Goal: Task Accomplishment & Management: Manage account settings

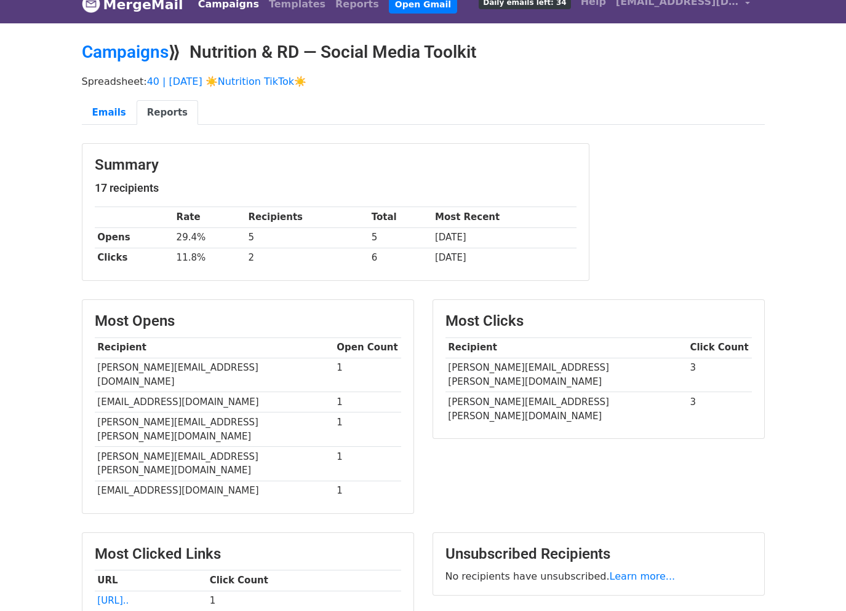
scroll to position [10, 0]
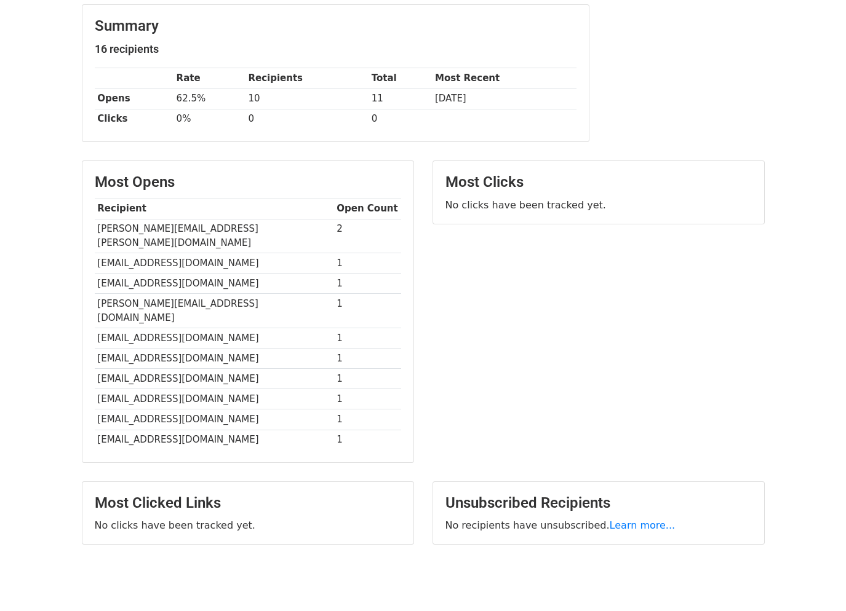
scroll to position [153, 0]
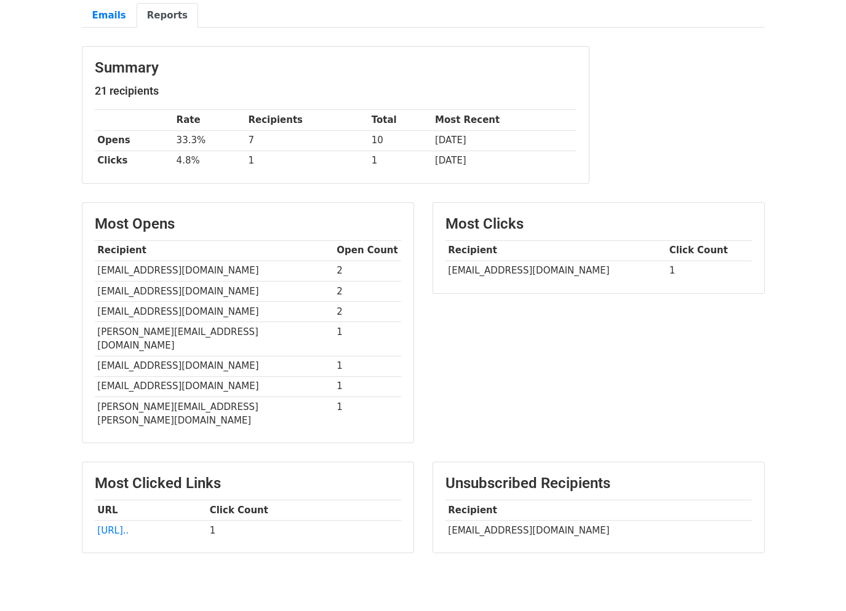
scroll to position [133, 0]
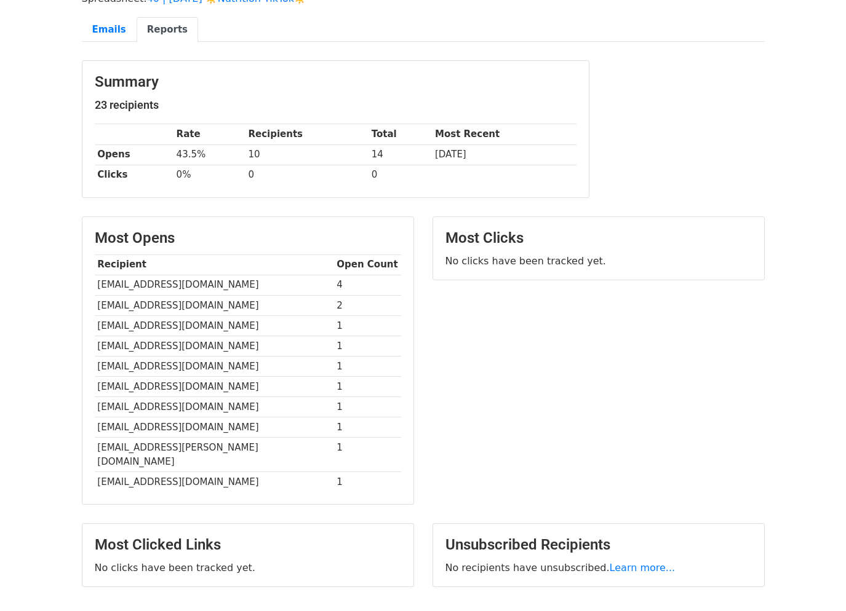
scroll to position [167, 0]
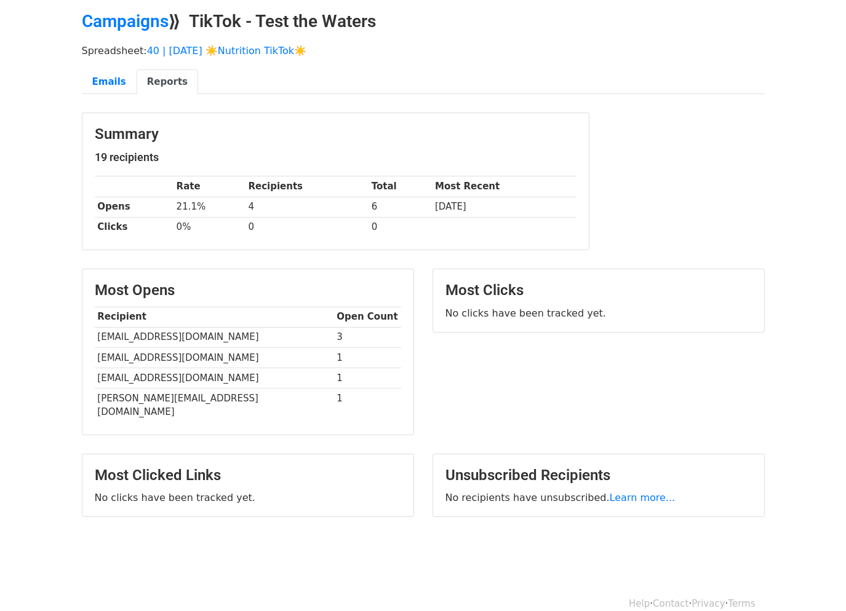
scroll to position [44, 0]
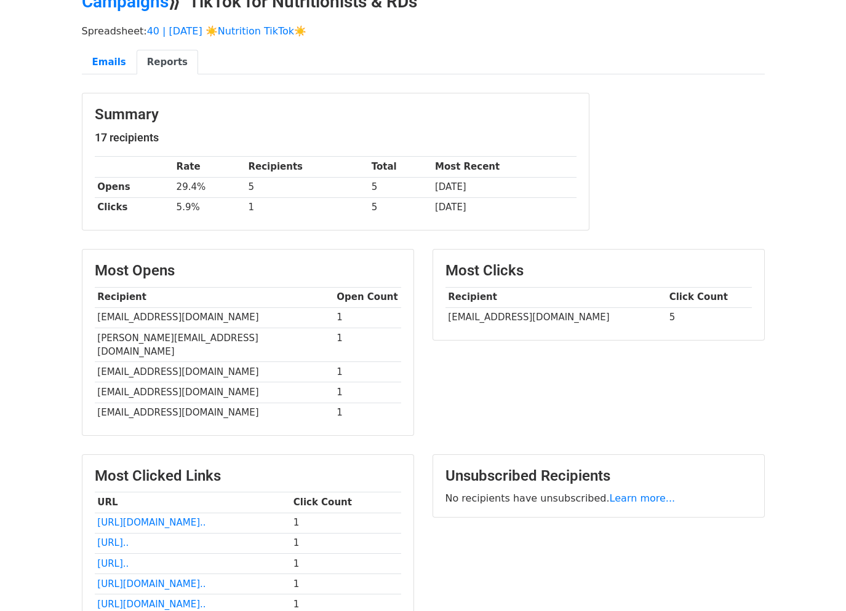
scroll to position [174, 0]
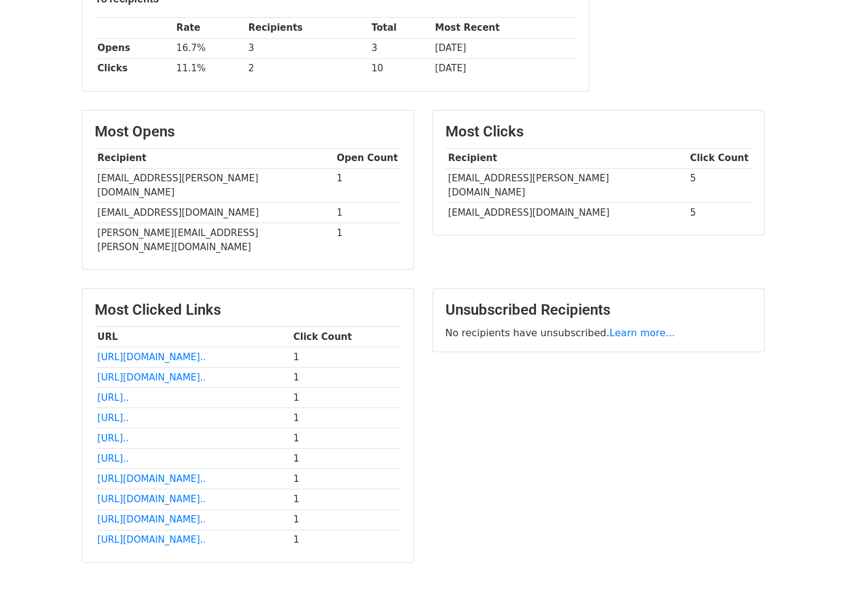
scroll to position [234, 0]
